Goal: Information Seeking & Learning: Find contact information

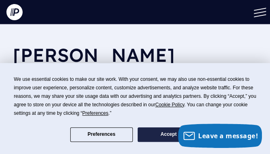
click at [164, 134] on button "Accept" at bounding box center [168, 134] width 62 height 15
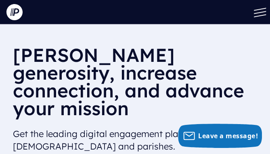
scroll to position [242, 0]
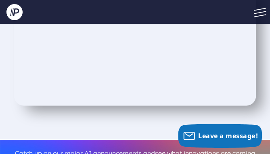
click at [264, 14] on span at bounding box center [260, 15] width 12 height 3
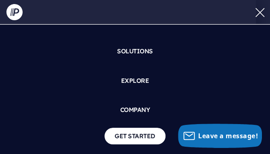
scroll to position [152, 0]
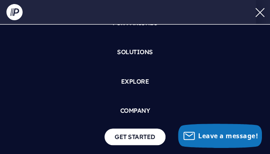
click at [261, 12] on span at bounding box center [260, 12] width 12 height 3
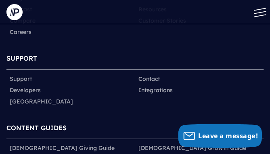
scroll to position [6388, 0]
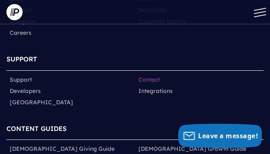
click at [157, 74] on li "Contact" at bounding box center [199, 79] width 129 height 11
click at [152, 75] on link "Contact" at bounding box center [148, 79] width 21 height 8
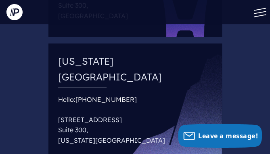
scroll to position [685, 0]
